Goal: Transaction & Acquisition: Purchase product/service

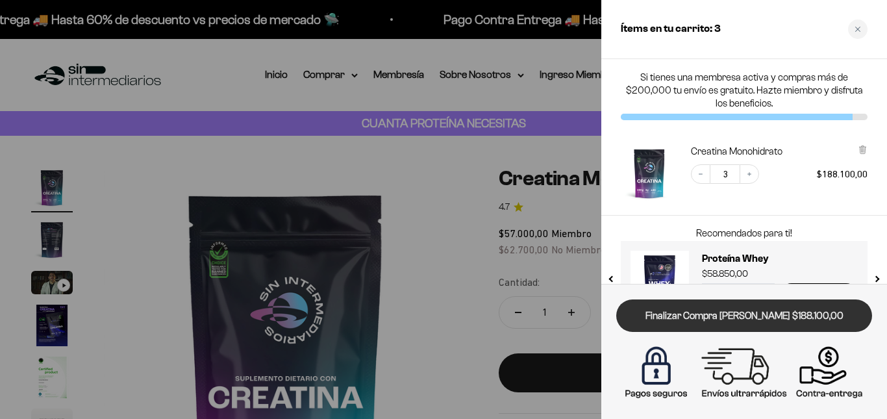
click at [776, 322] on link "Finalizar Compra [PERSON_NAME] $188.100,00" at bounding box center [745, 315] width 256 height 33
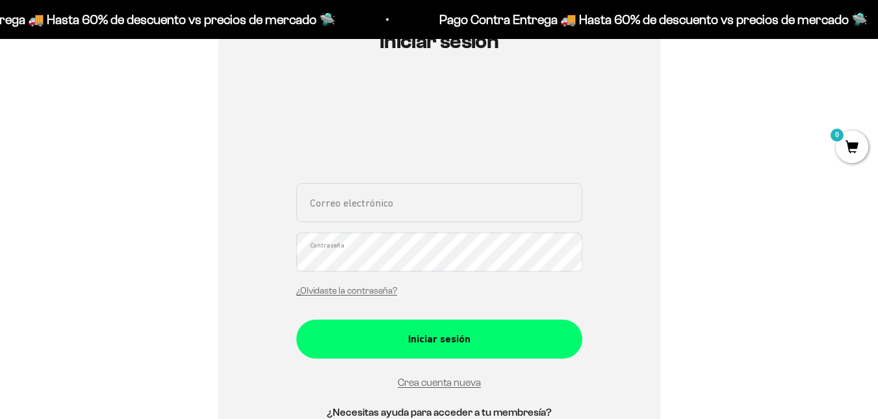
scroll to position [168, 0]
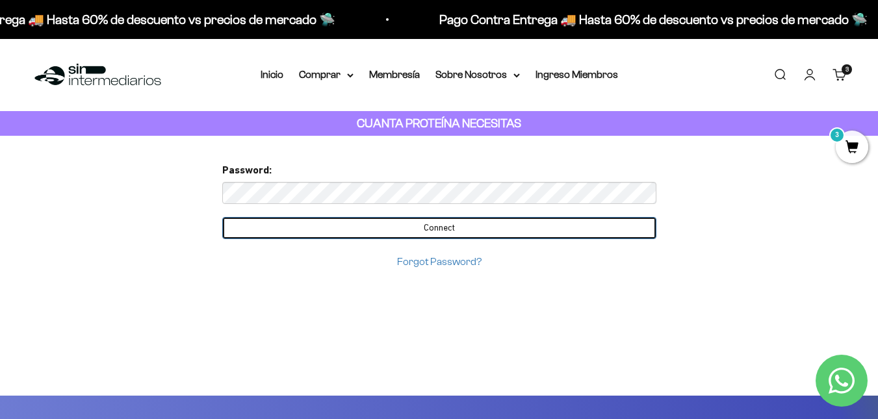
click at [481, 223] on input "Connect" at bounding box center [439, 228] width 434 height 22
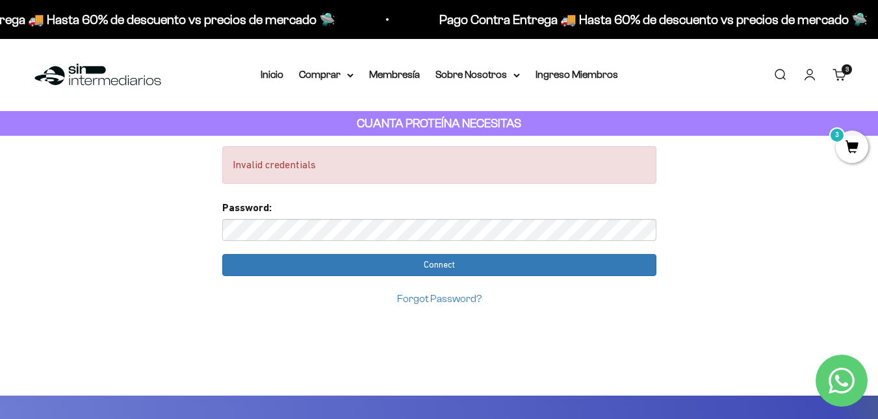
click at [845, 75] on div "3 artículos 3" at bounding box center [846, 69] width 10 height 10
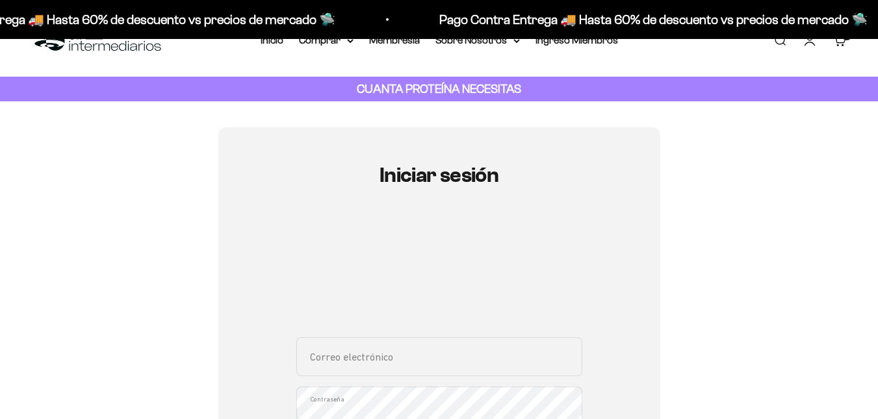
scroll to position [136, 0]
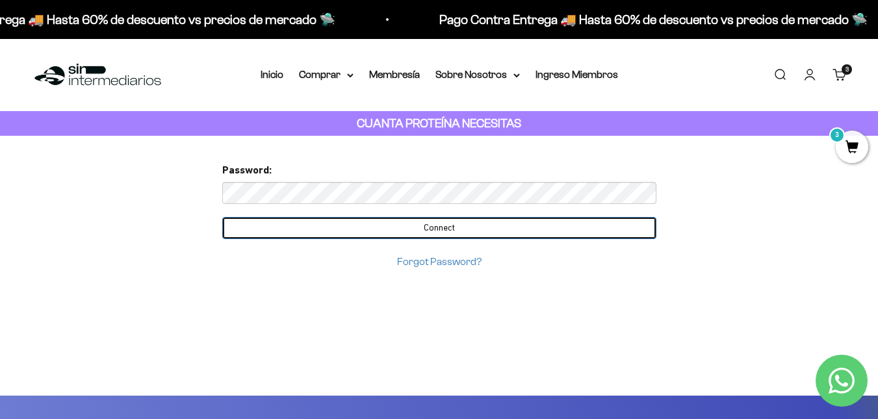
click at [483, 233] on input "Connect" at bounding box center [439, 228] width 434 height 22
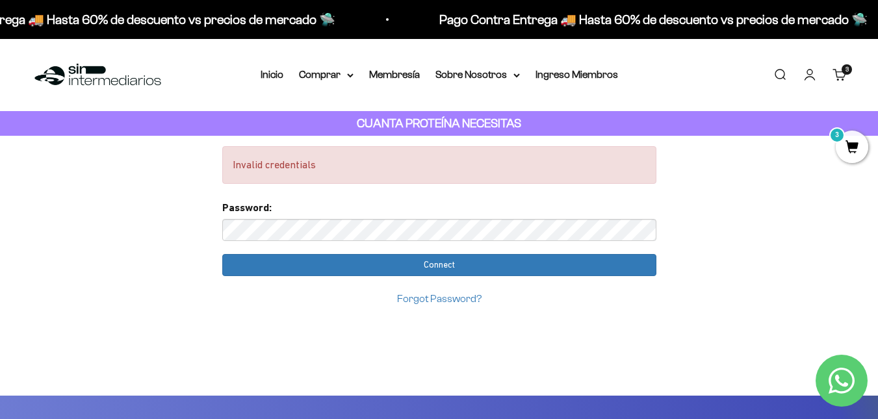
click at [446, 301] on link "Forgot Password?" at bounding box center [439, 298] width 84 height 11
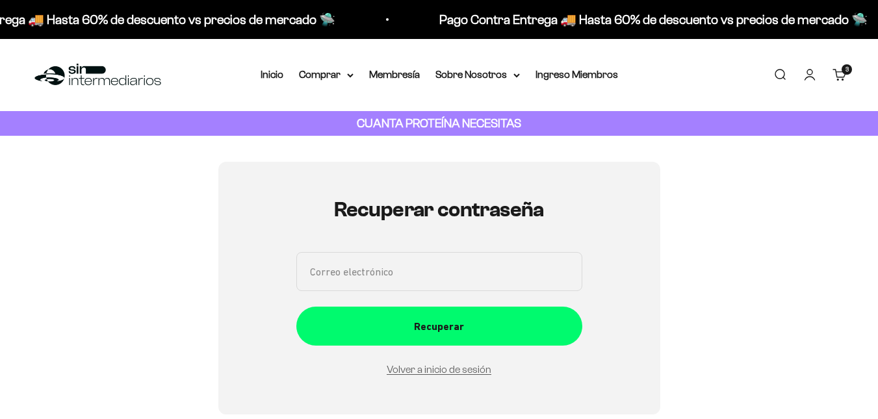
scroll to position [146, 0]
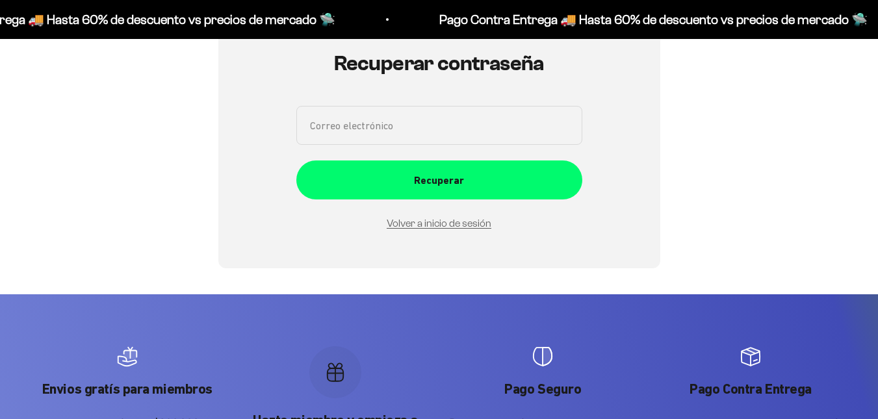
click at [409, 138] on input "Correo electrónico" at bounding box center [439, 125] width 286 height 39
type input "[EMAIL_ADDRESS][DOMAIN_NAME]"
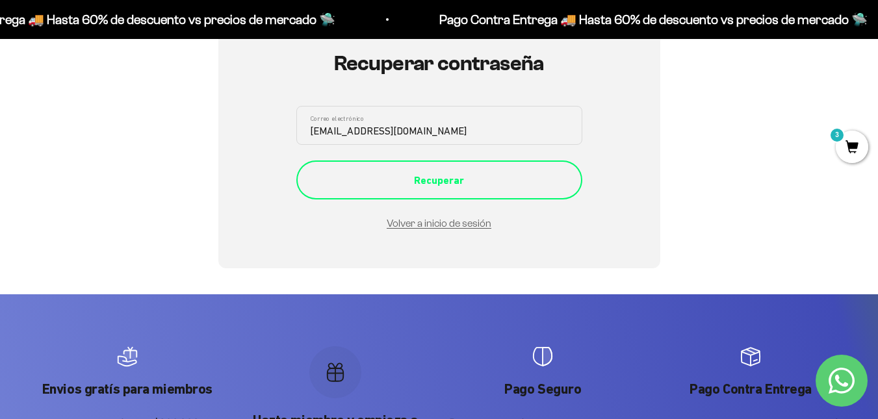
click at [426, 178] on div "Recuperar" at bounding box center [439, 180] width 234 height 17
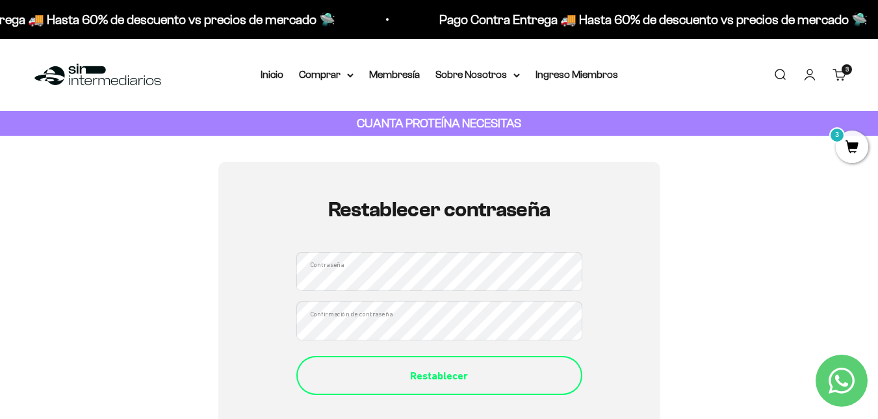
click at [377, 363] on button "Restablecer" at bounding box center [439, 375] width 286 height 39
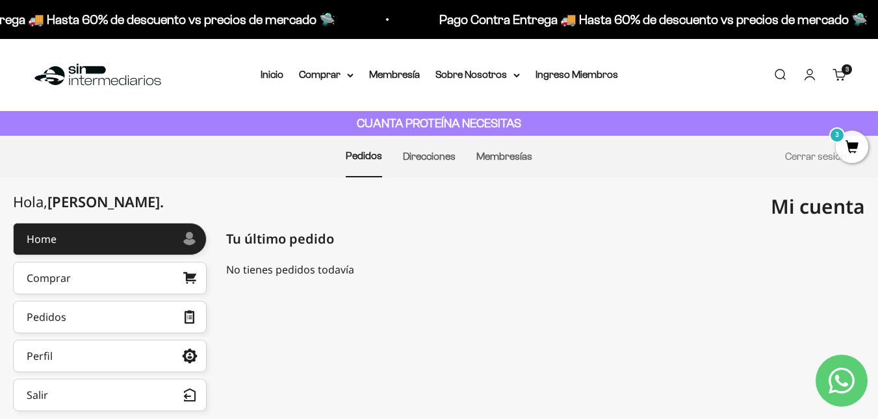
click at [847, 71] on span "3" at bounding box center [846, 69] width 3 height 6
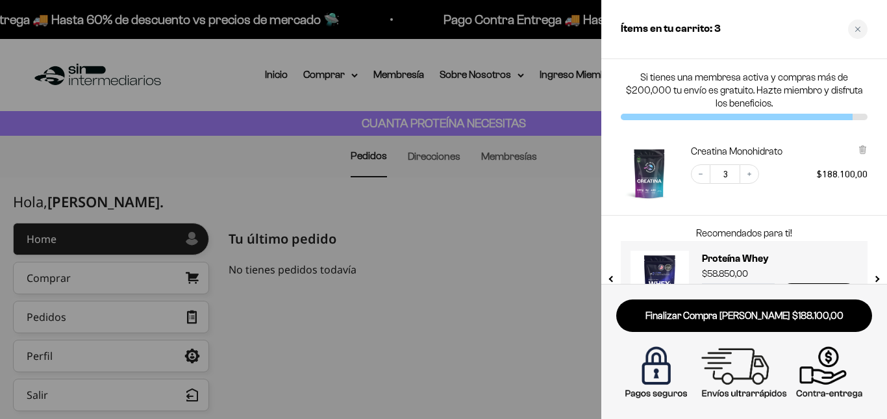
click at [435, 207] on div at bounding box center [443, 209] width 887 height 419
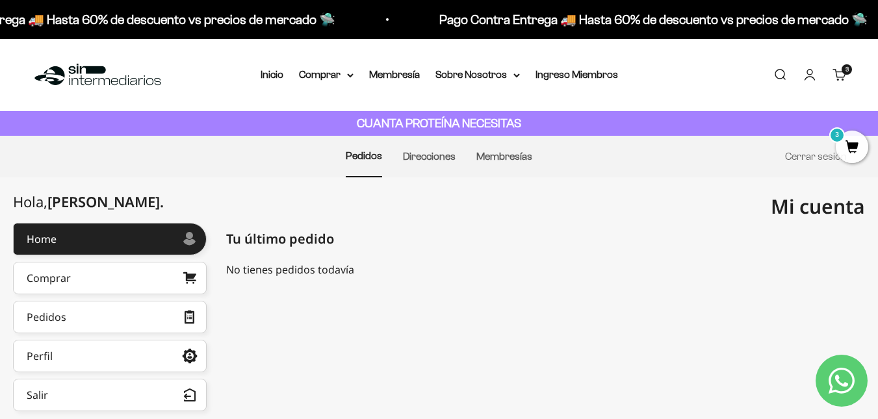
click at [850, 70] on cart-count "3 artículos 3" at bounding box center [846, 69] width 10 height 10
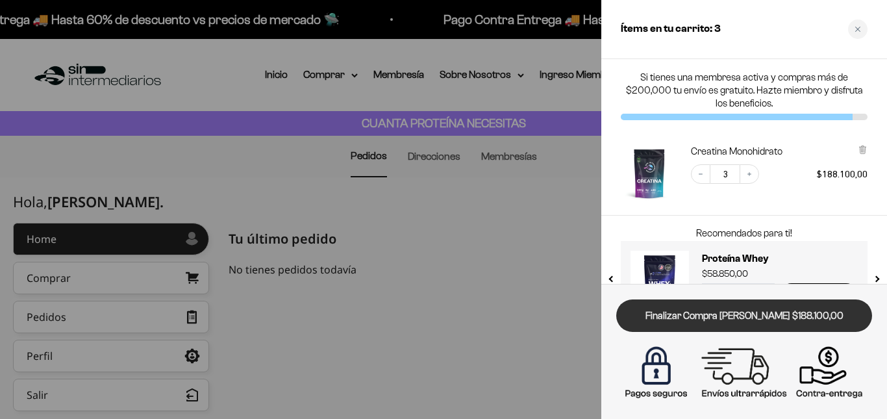
click at [733, 316] on link "Finalizar Compra [PERSON_NAME] $188.100,00" at bounding box center [745, 315] width 256 height 33
